Goal: Transaction & Acquisition: Purchase product/service

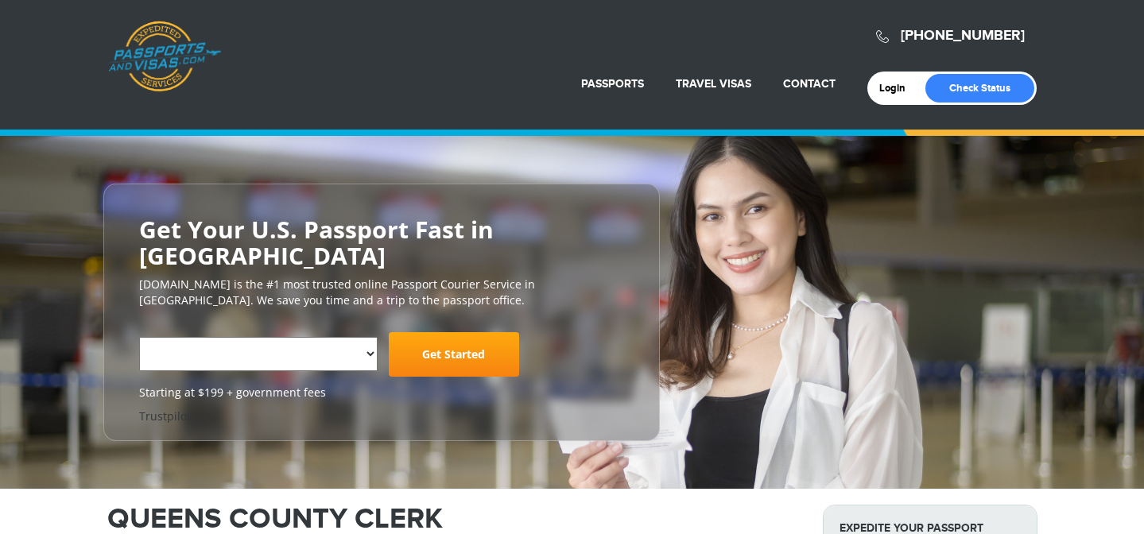
select select "**********"
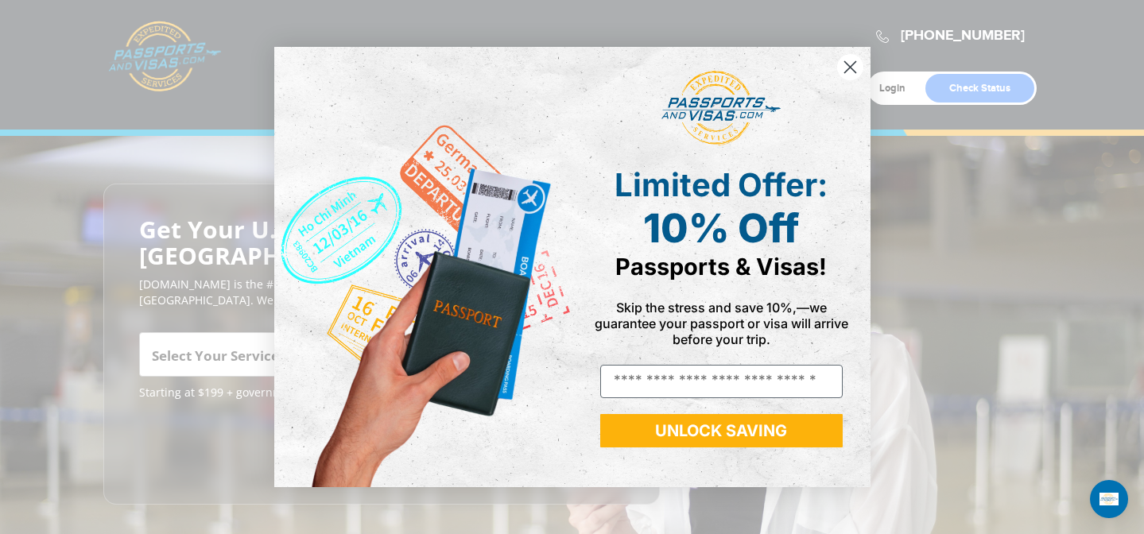
click at [573, 161] on div "Limited Offer: 10% Off Passports & Visas! Skip the stress and save 10%,—we guar…" at bounding box center [715, 267] width 286 height 408
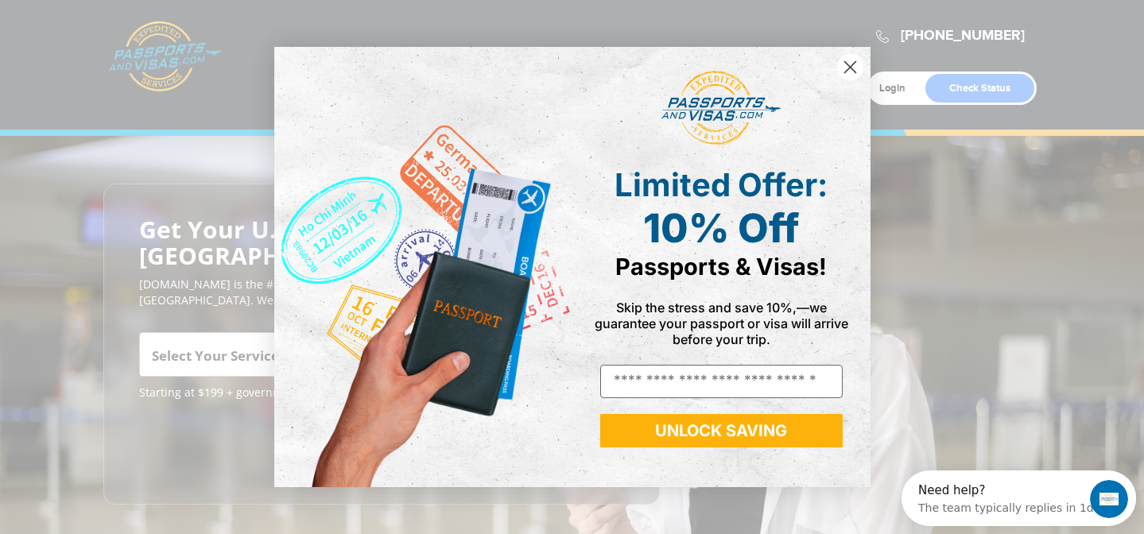
click at [842, 65] on circle "Close dialog" at bounding box center [849, 67] width 26 height 26
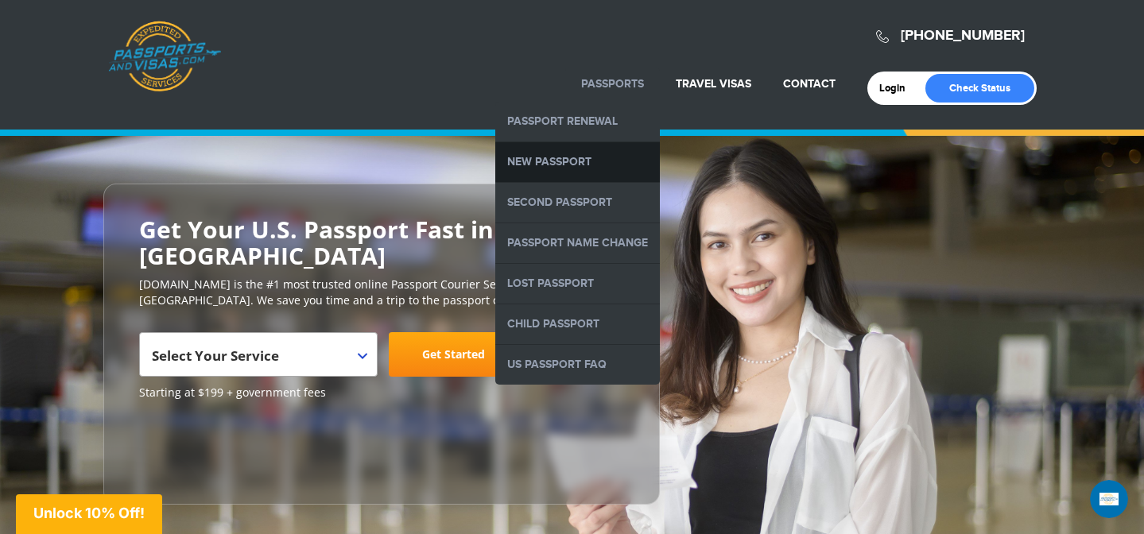
click at [576, 158] on link "New Passport" at bounding box center [577, 162] width 165 height 40
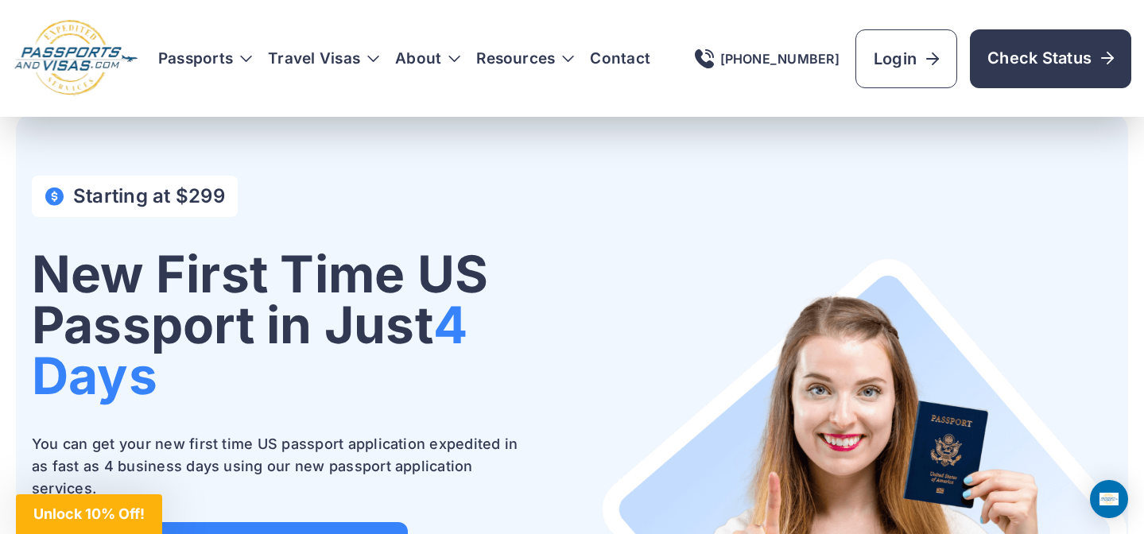
scroll to position [1, 0]
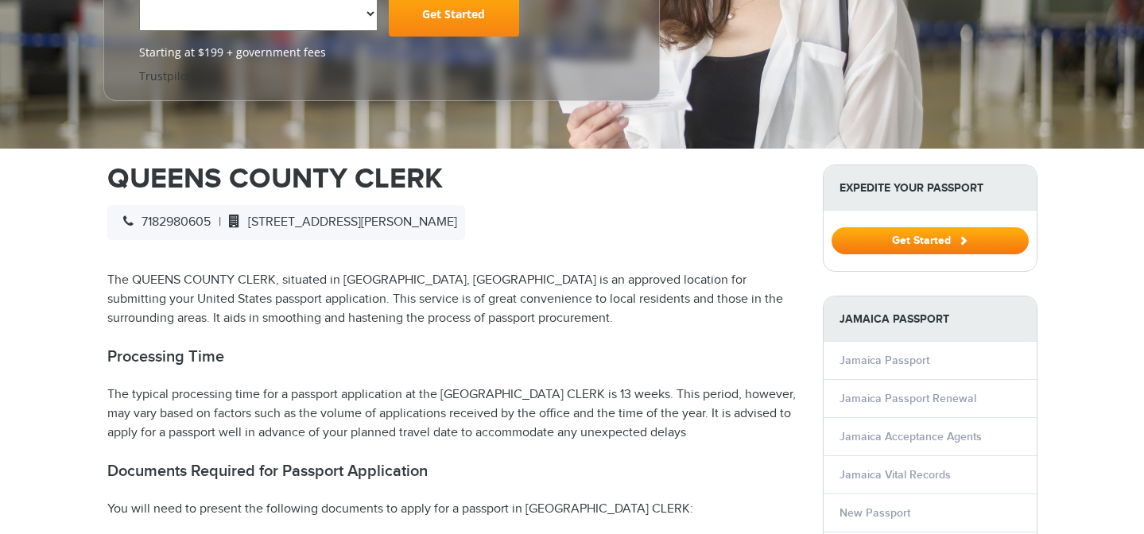
scroll to position [431, 0]
